Goal: Task Accomplishment & Management: Manage account settings

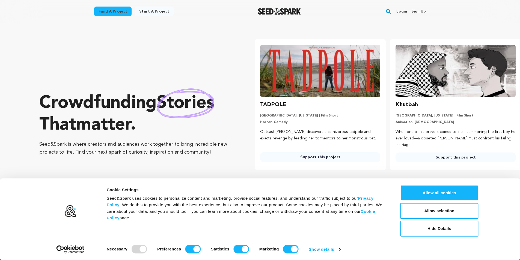
click at [417, 11] on link "Sign up" at bounding box center [419, 11] width 14 height 9
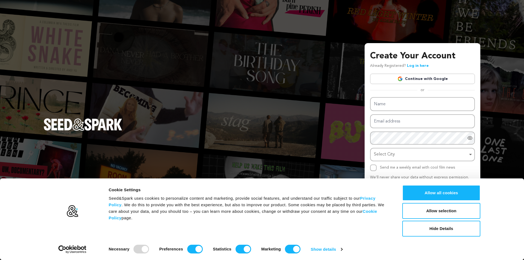
click at [424, 77] on link "Continue with Google" at bounding box center [422, 79] width 105 height 10
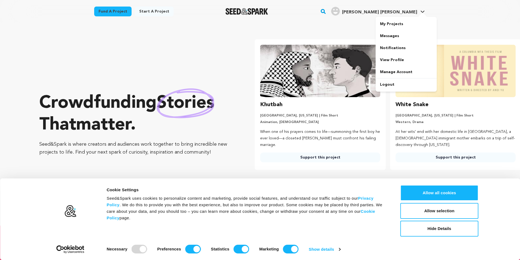
click at [411, 12] on span "Mulligan J." at bounding box center [379, 12] width 75 height 4
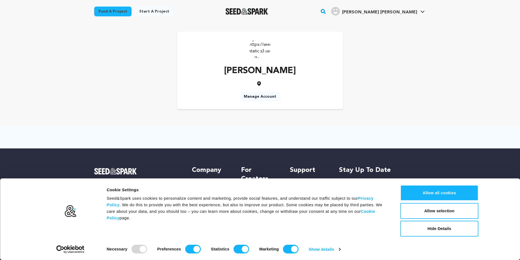
click at [268, 94] on link "Manage Account" at bounding box center [260, 97] width 41 height 10
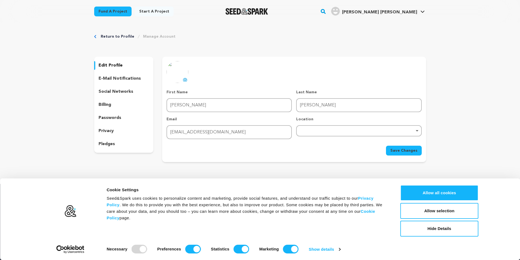
click at [186, 80] on icon at bounding box center [185, 80] width 4 height 4
click at [403, 149] on span "Save Changes" at bounding box center [404, 150] width 27 height 5
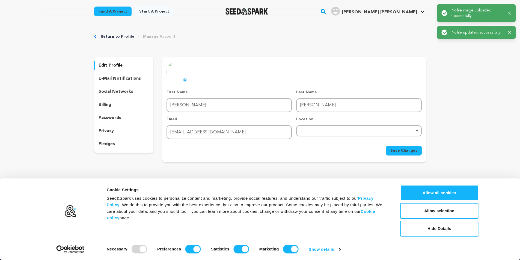
click at [115, 92] on p "social networks" at bounding box center [116, 91] width 35 height 7
